Goal: Find specific page/section: Find specific page/section

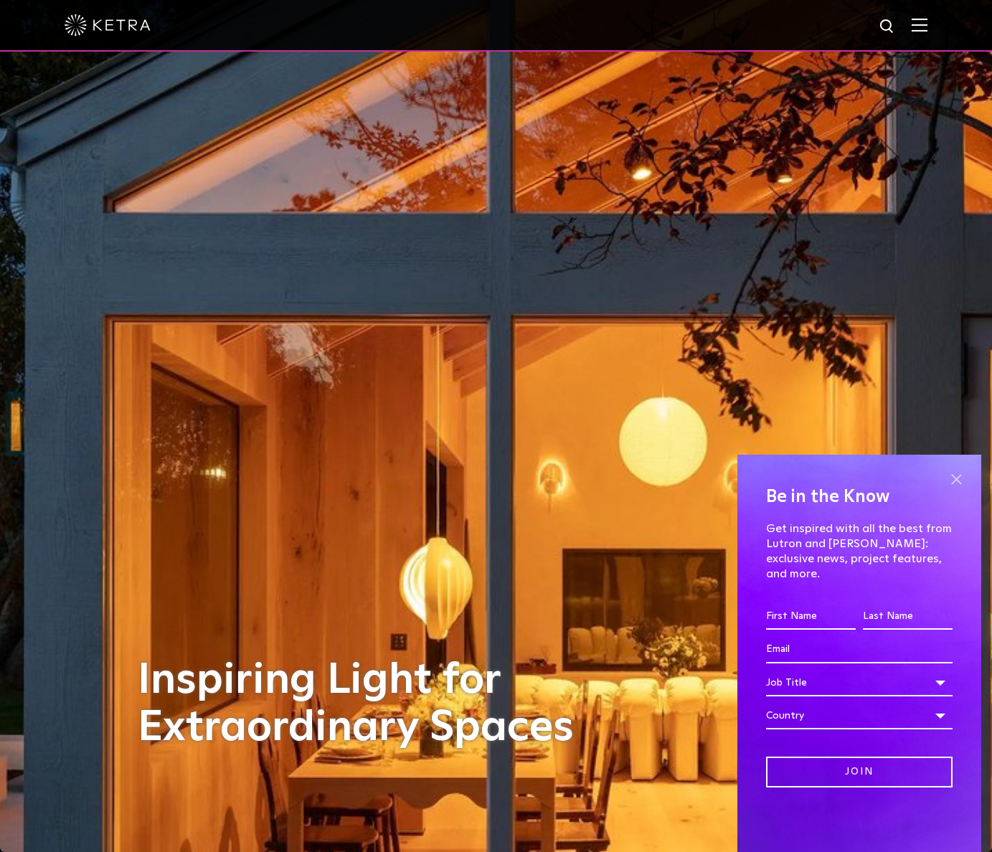
click at [959, 490] on span at bounding box center [956, 480] width 22 height 22
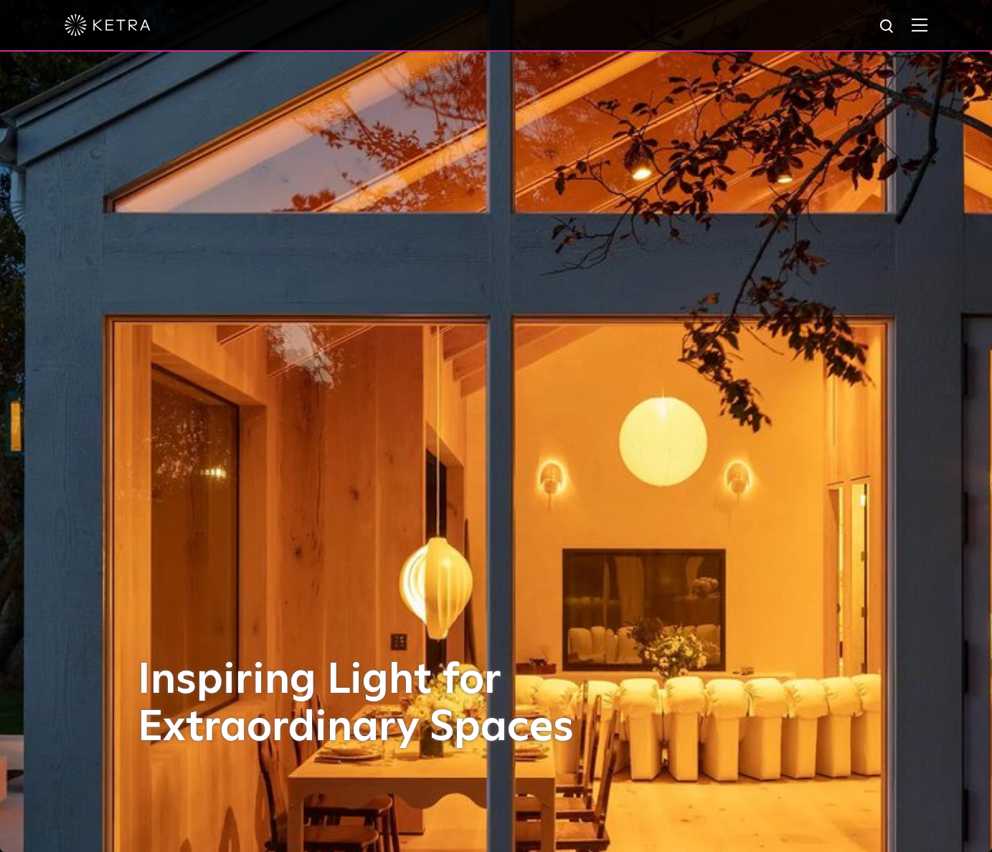
click at [926, 22] on img at bounding box center [919, 25] width 16 height 14
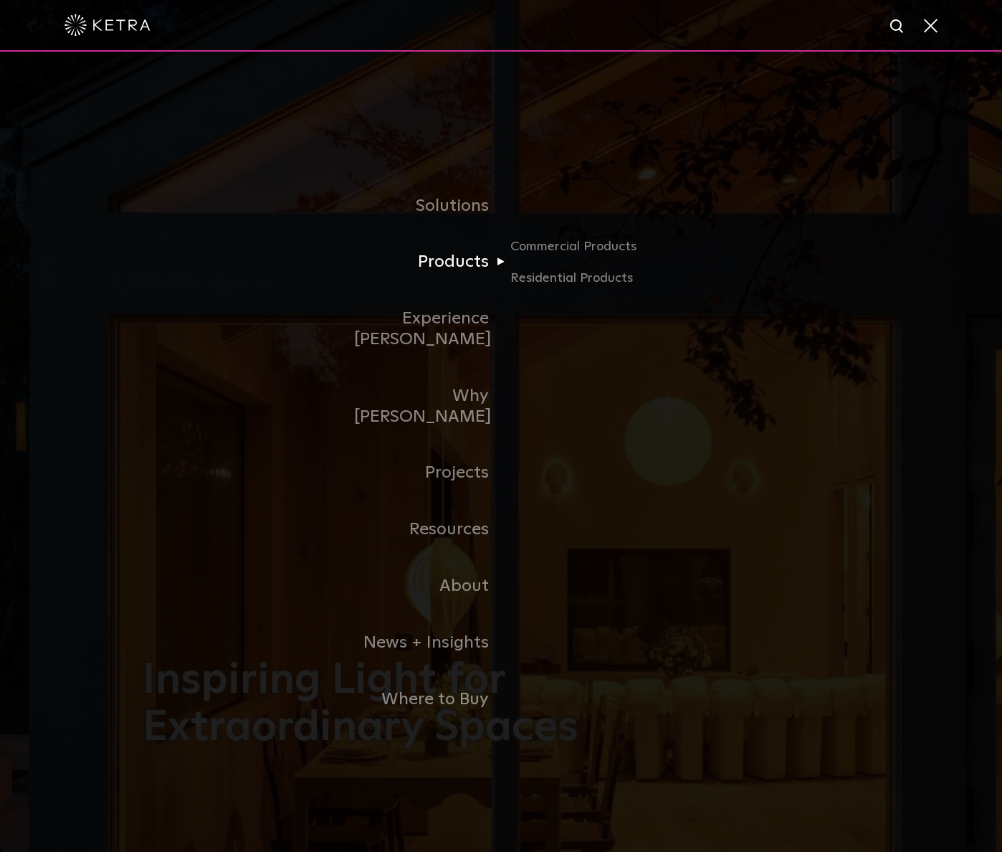
click at [465, 282] on link "Products" at bounding box center [427, 262] width 147 height 57
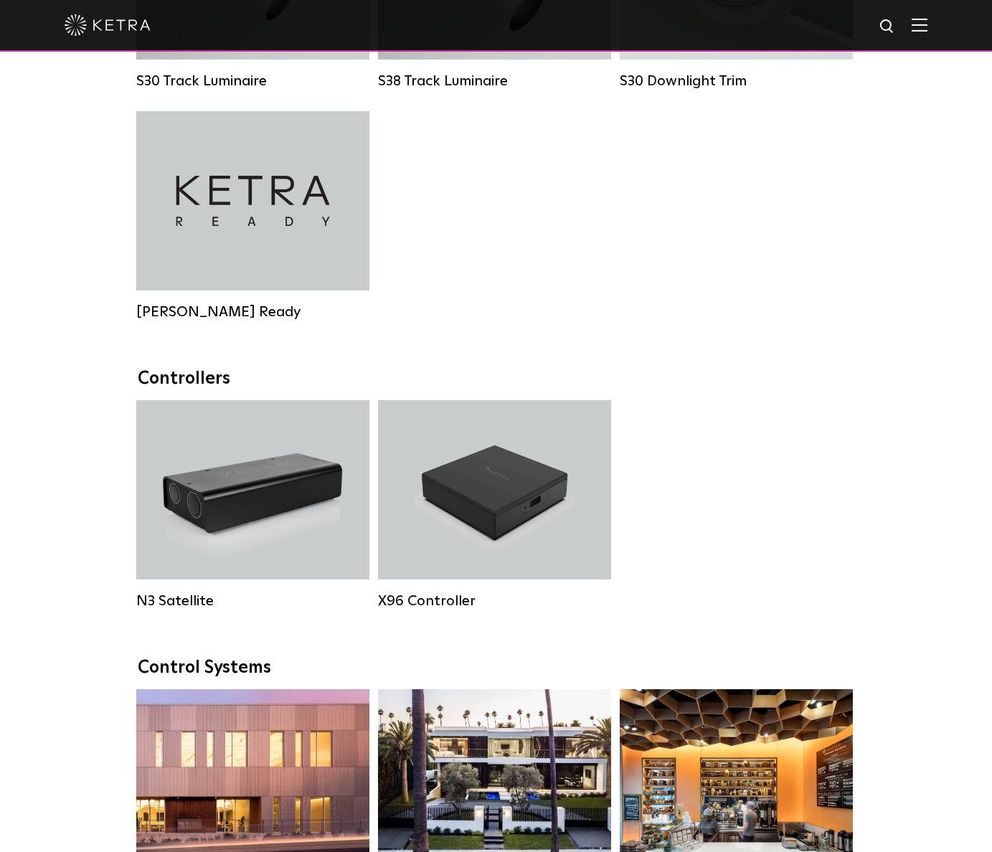
scroll to position [1577, 0]
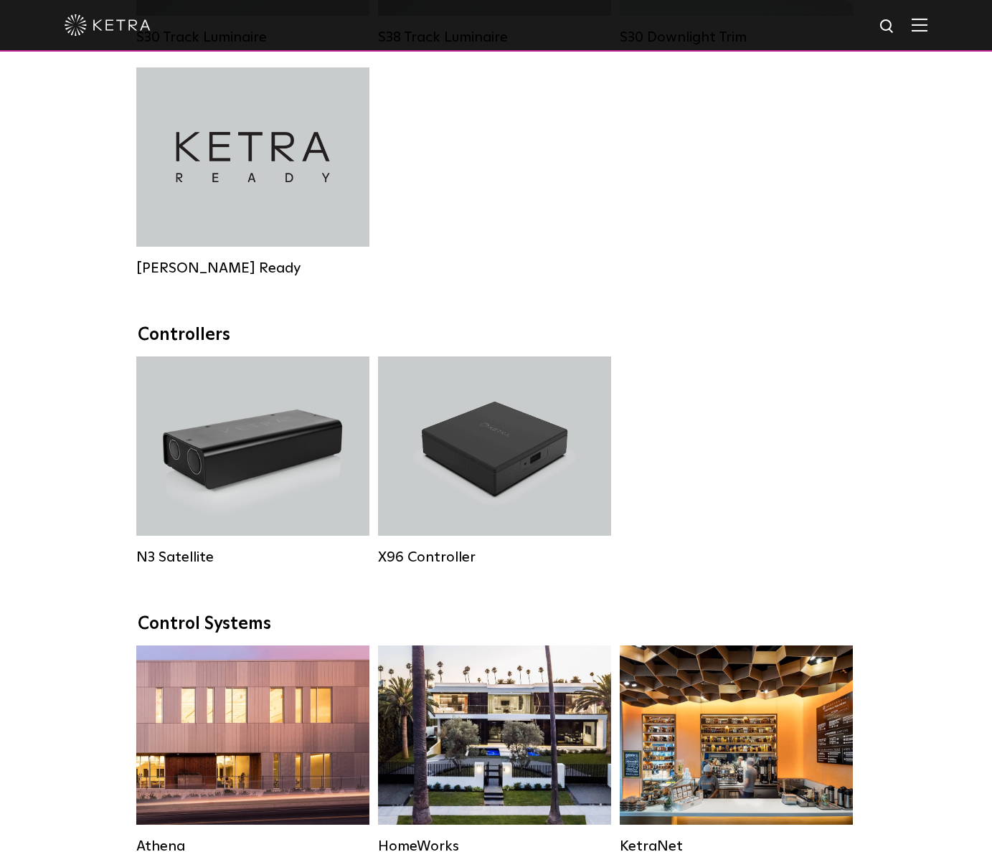
click at [927, 29] on img at bounding box center [919, 25] width 16 height 14
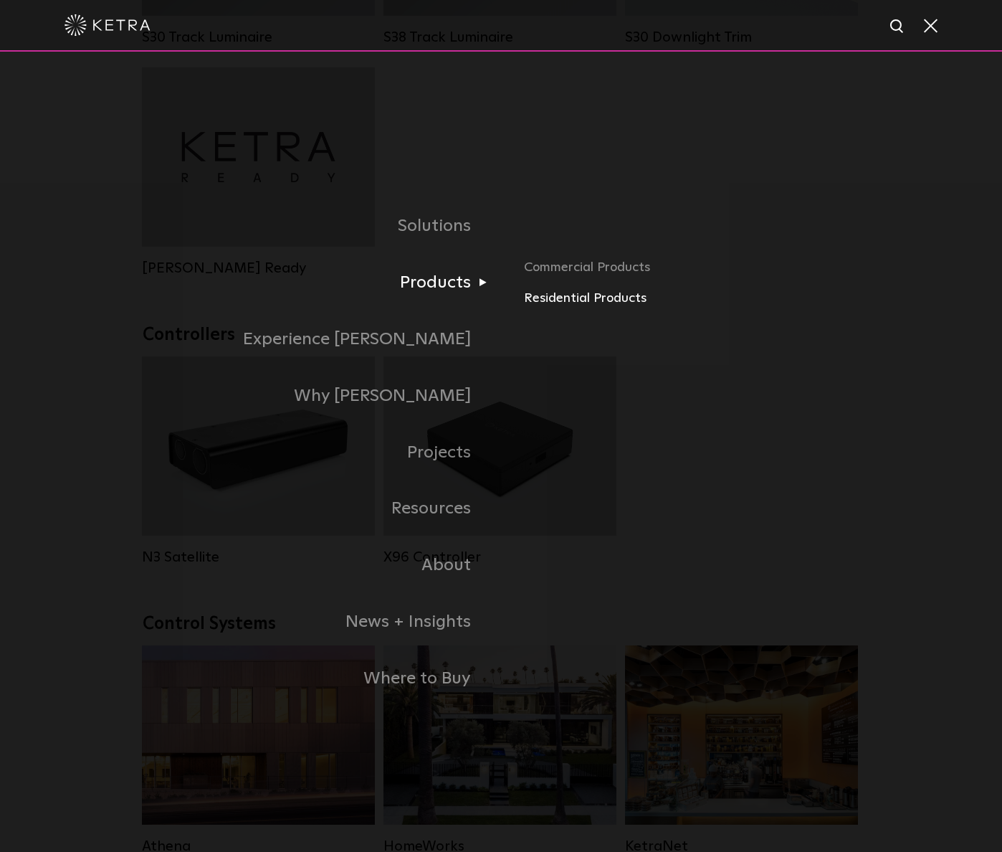
click at [558, 298] on link "Residential Products" at bounding box center [692, 298] width 336 height 21
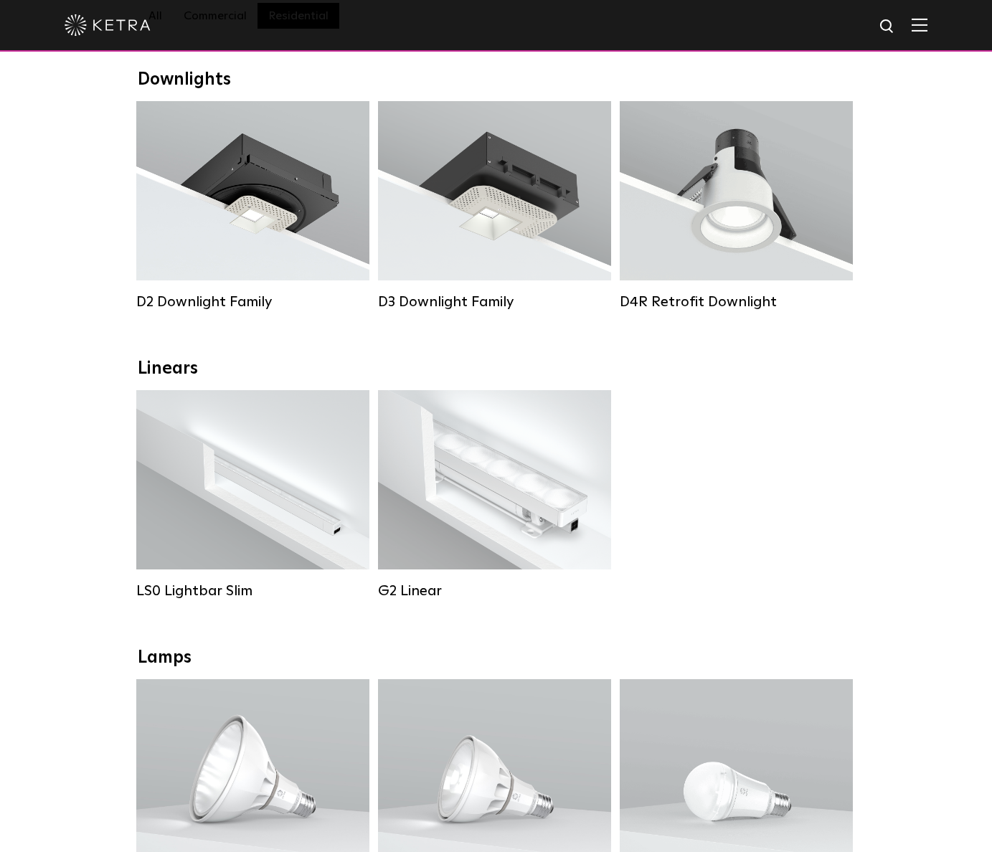
scroll to position [287, 0]
